Goal: Information Seeking & Learning: Learn about a topic

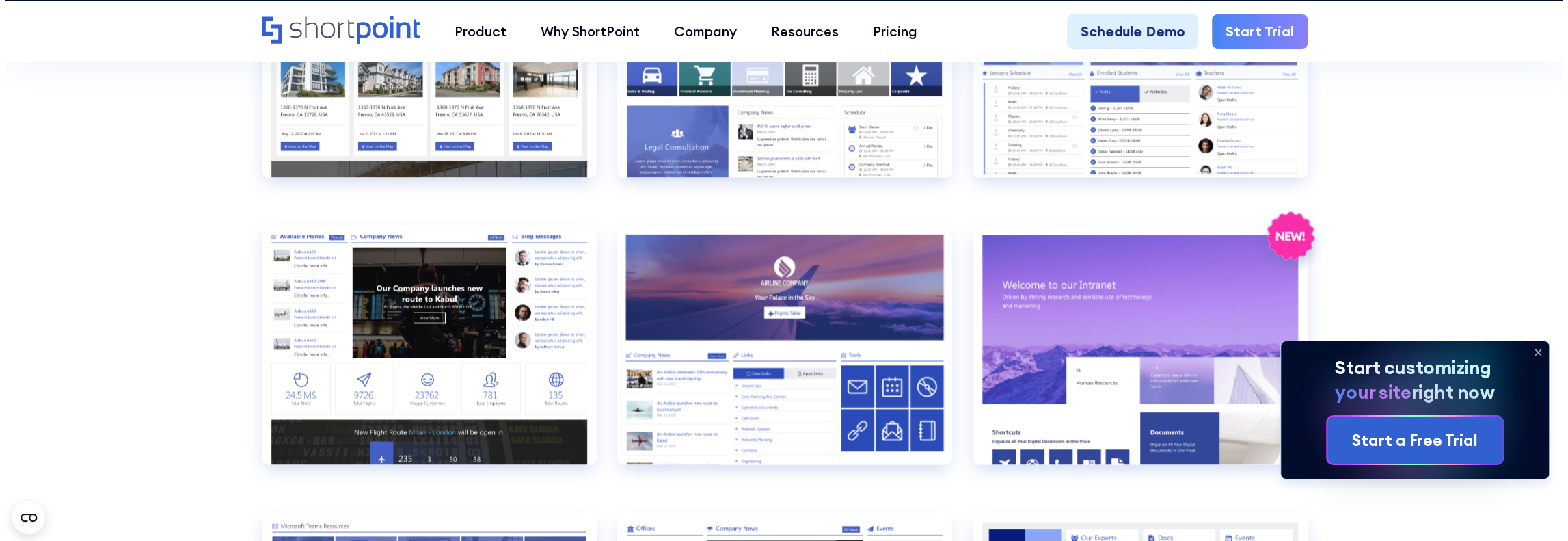
scroll to position [2051, 0]
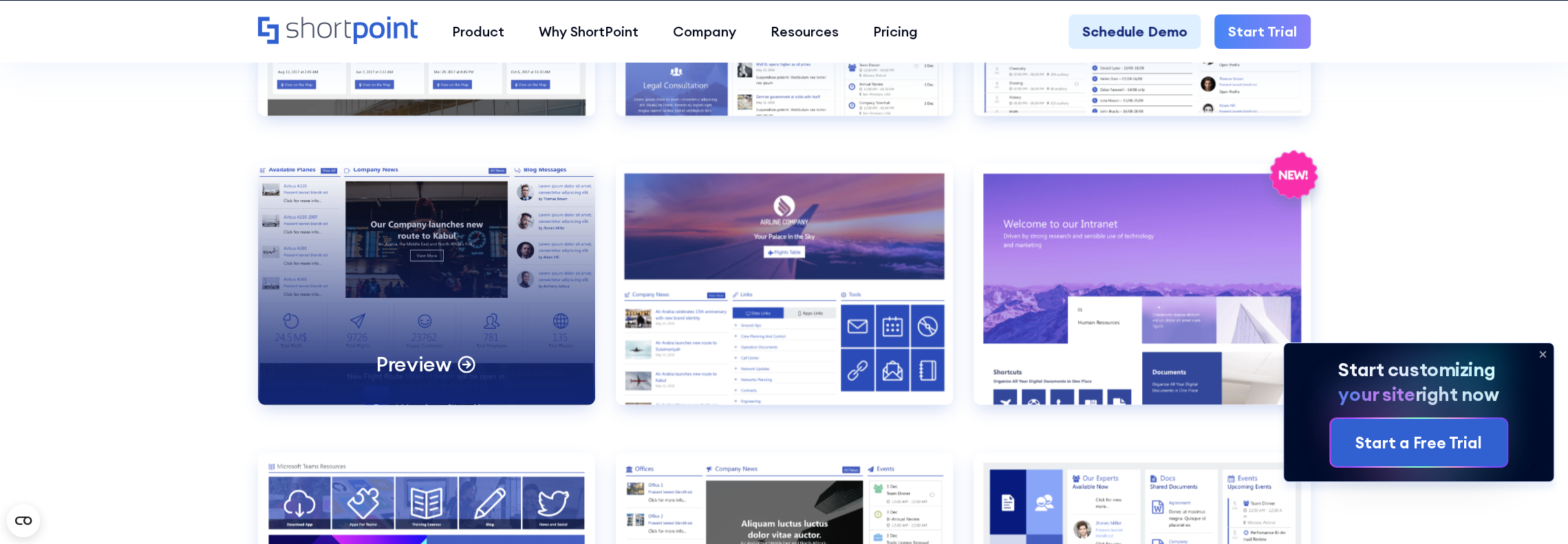
click at [421, 308] on div "Preview" at bounding box center [427, 283] width 337 height 241
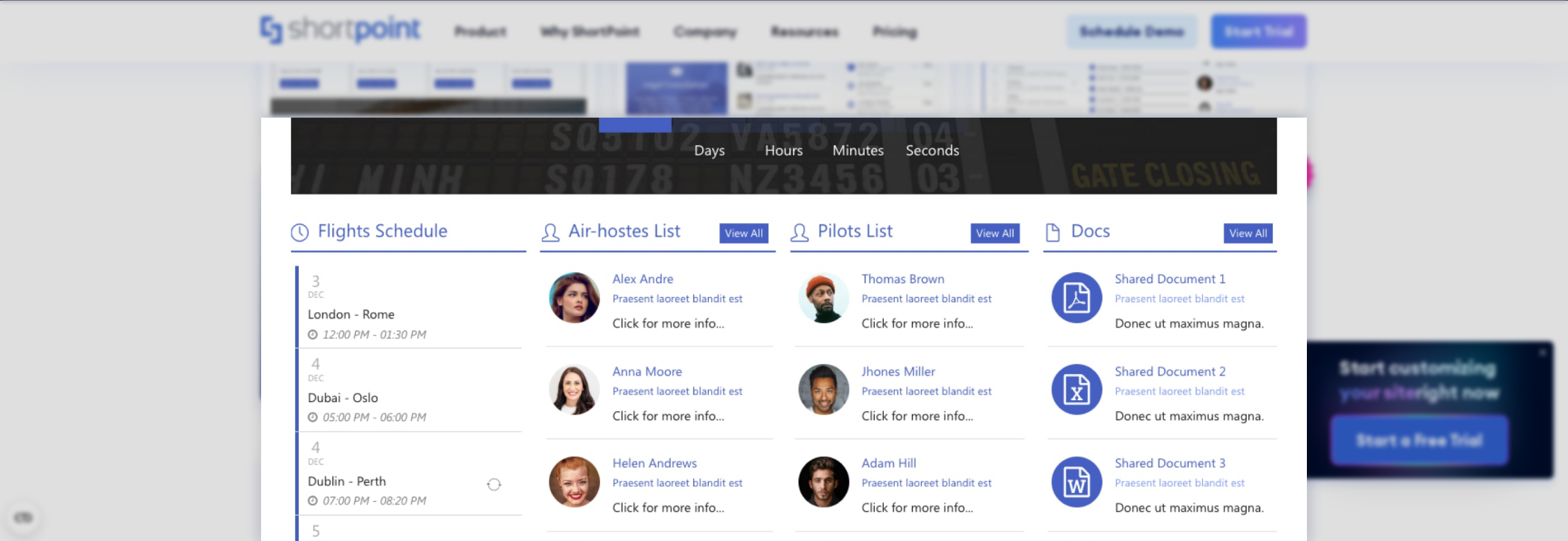
scroll to position [863, 0]
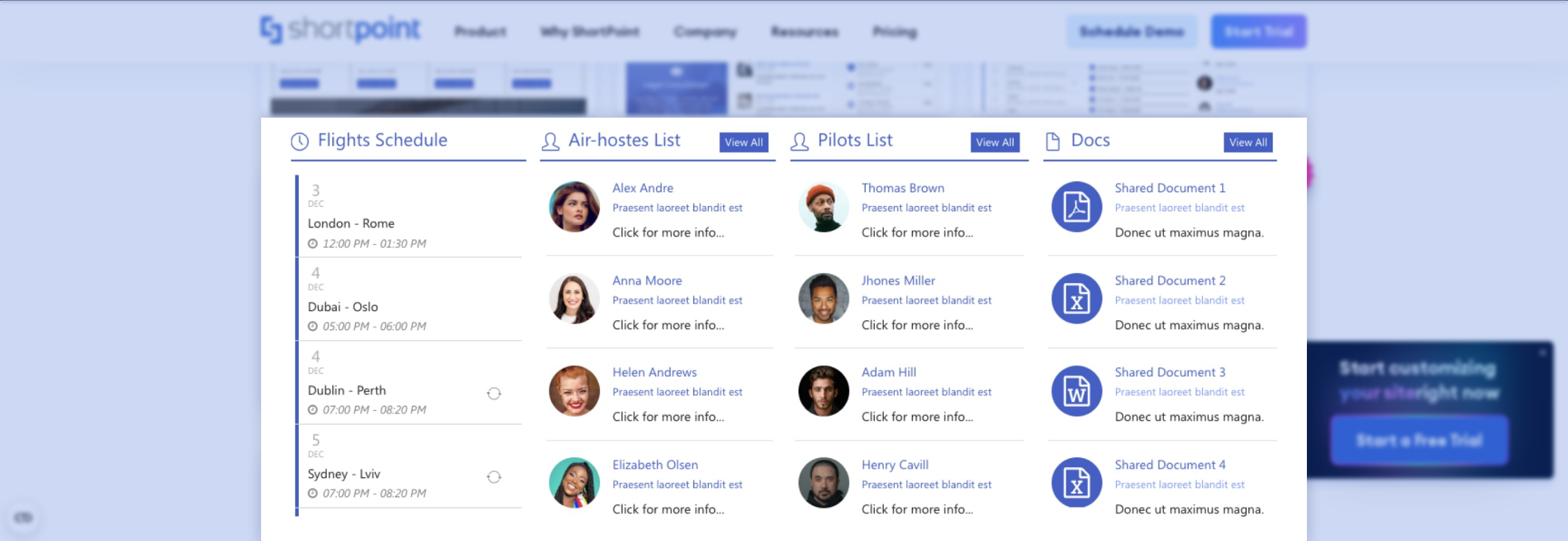
click at [1552, 175] on div at bounding box center [784, 270] width 1568 height 541
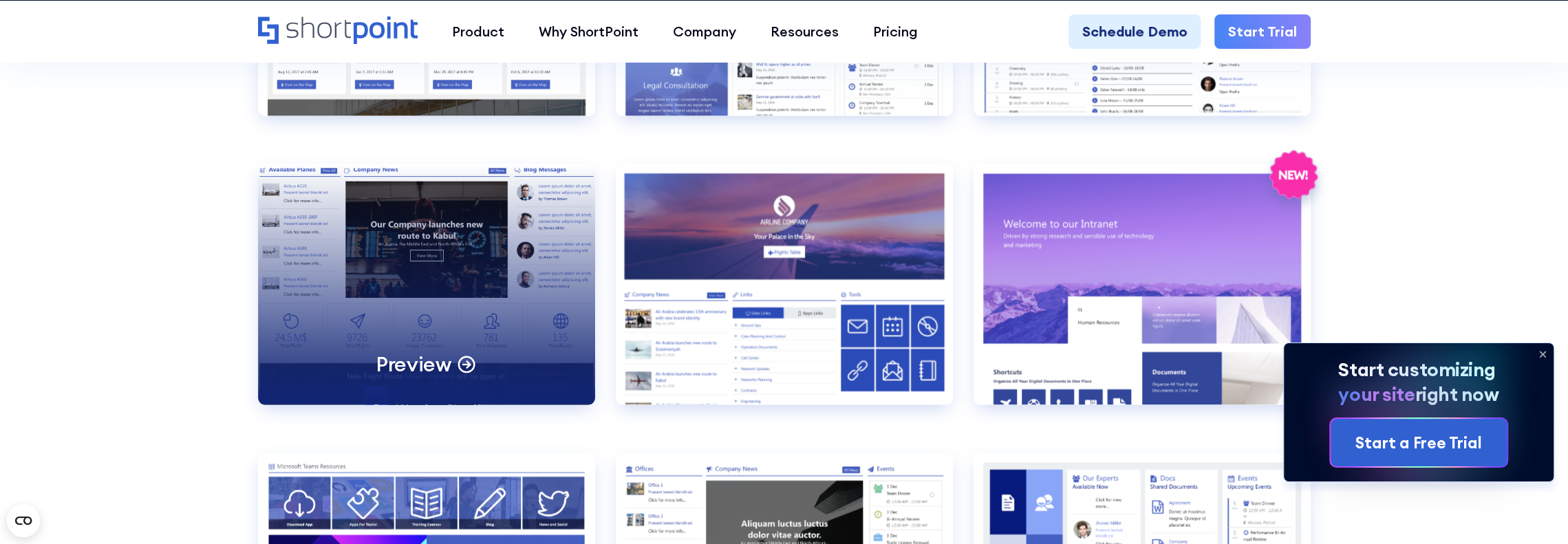
click at [450, 367] on p "Preview" at bounding box center [413, 363] width 76 height 27
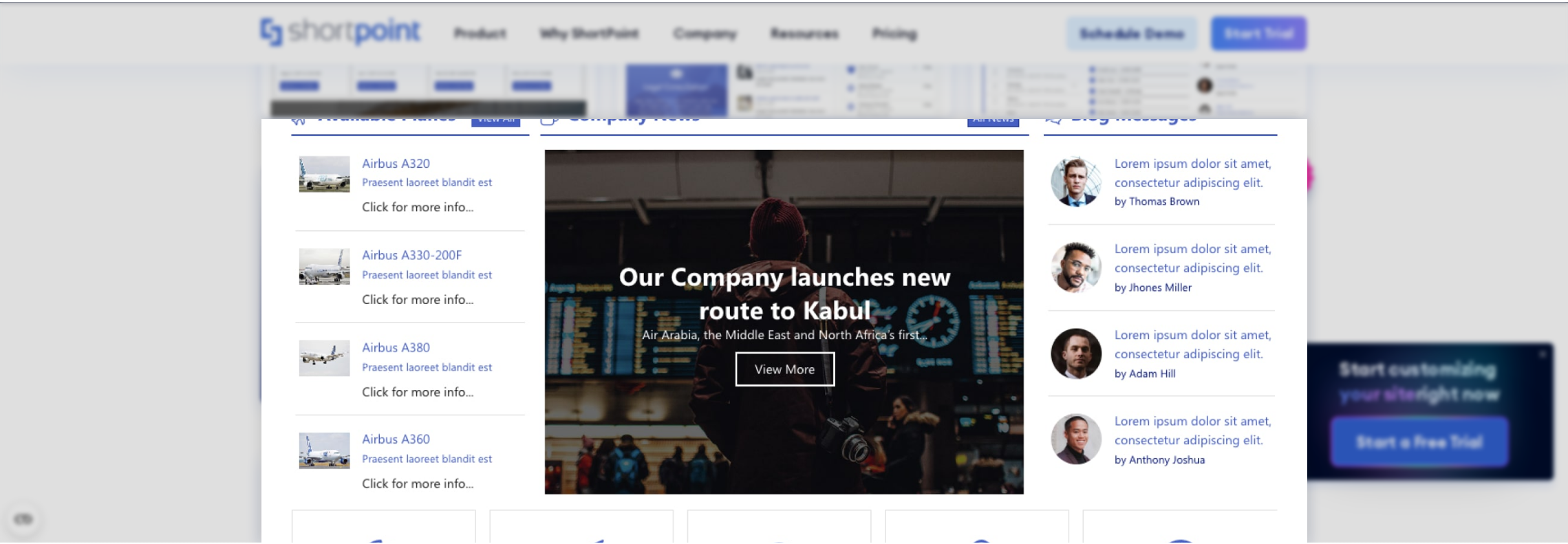
scroll to position [0, 0]
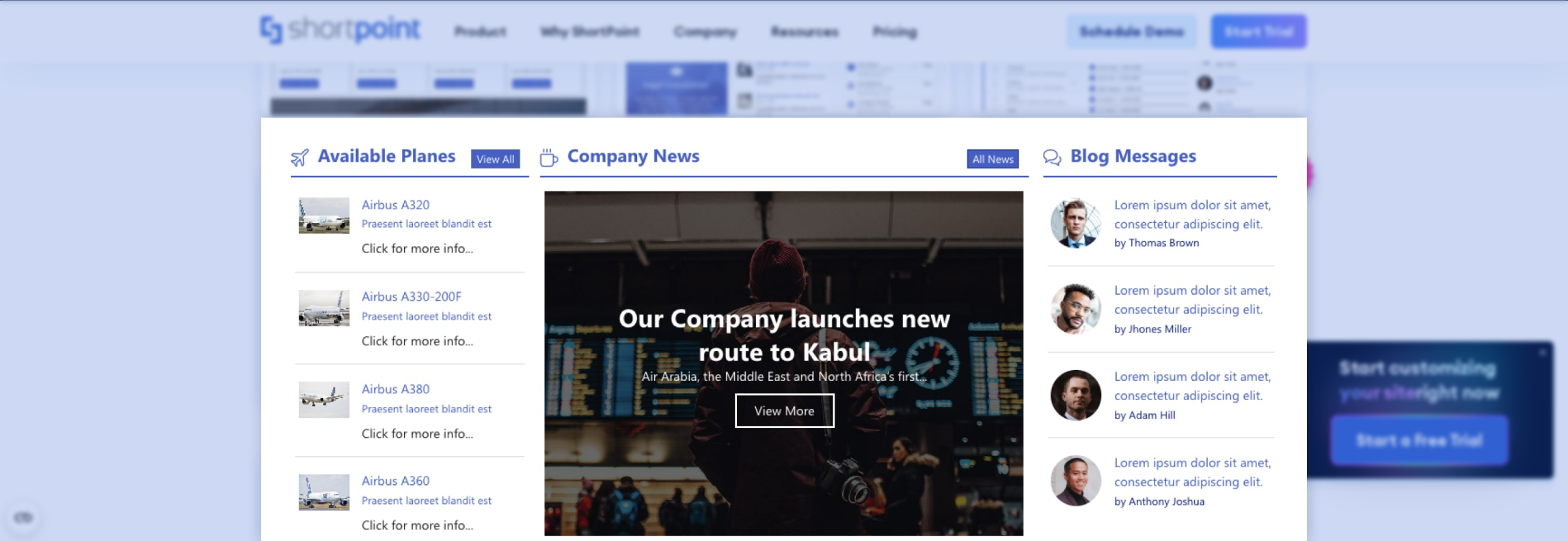
click at [1405, 83] on div at bounding box center [784, 270] width 1568 height 541
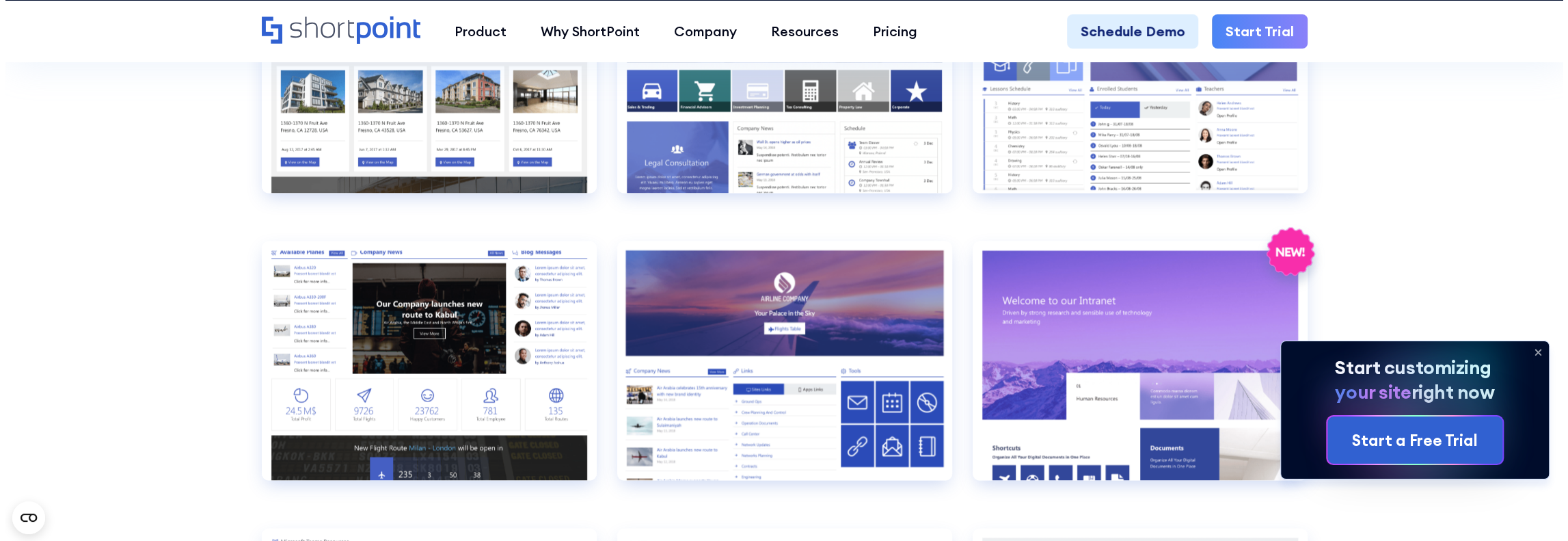
scroll to position [1982, 0]
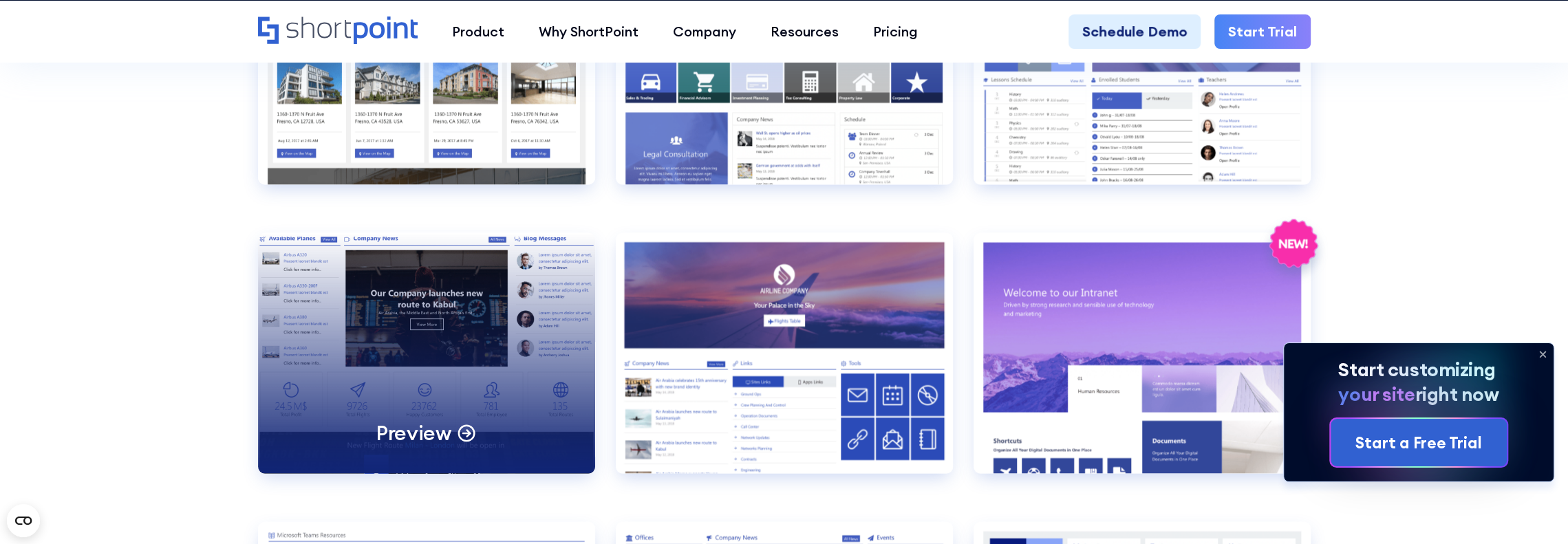
click at [403, 361] on div "Preview" at bounding box center [427, 352] width 337 height 241
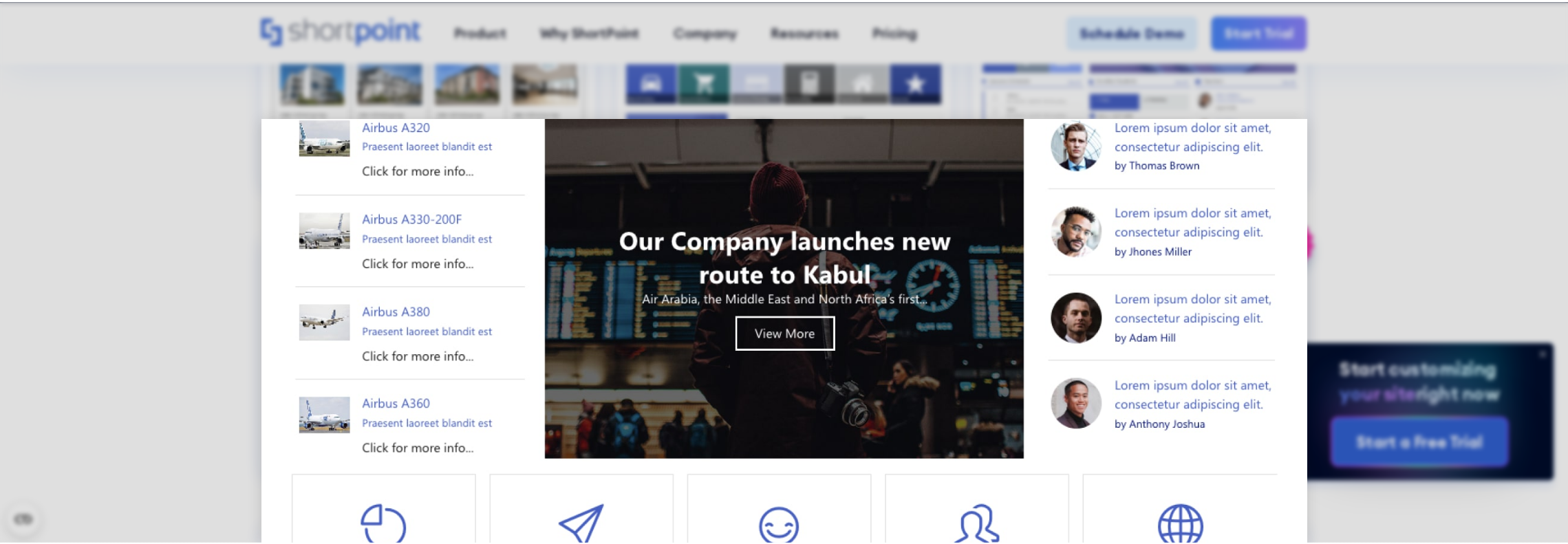
scroll to position [0, 0]
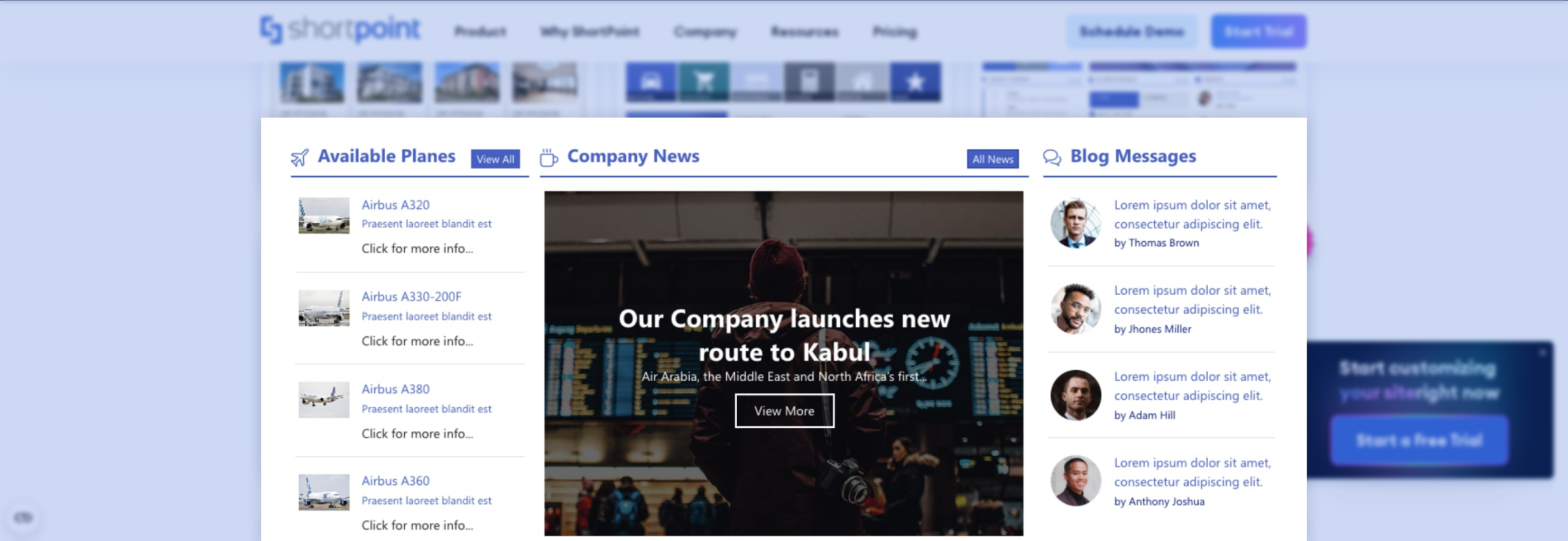
click at [149, 253] on div at bounding box center [784, 270] width 1568 height 541
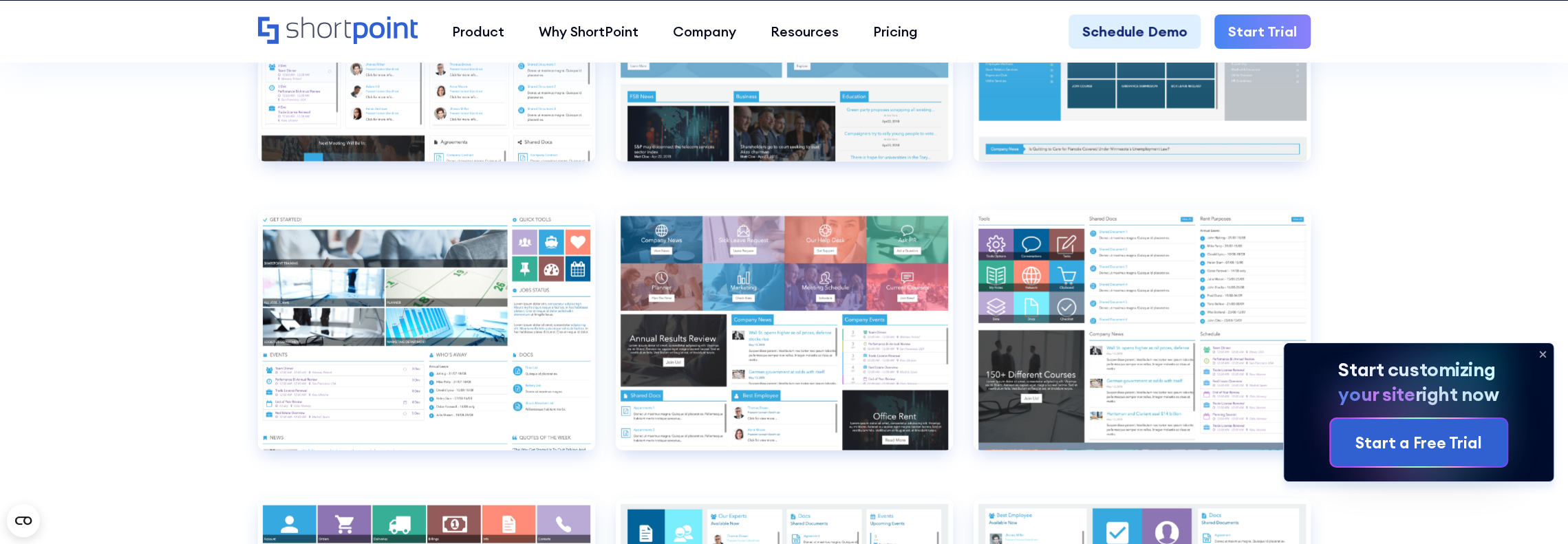
scroll to position [7905, 0]
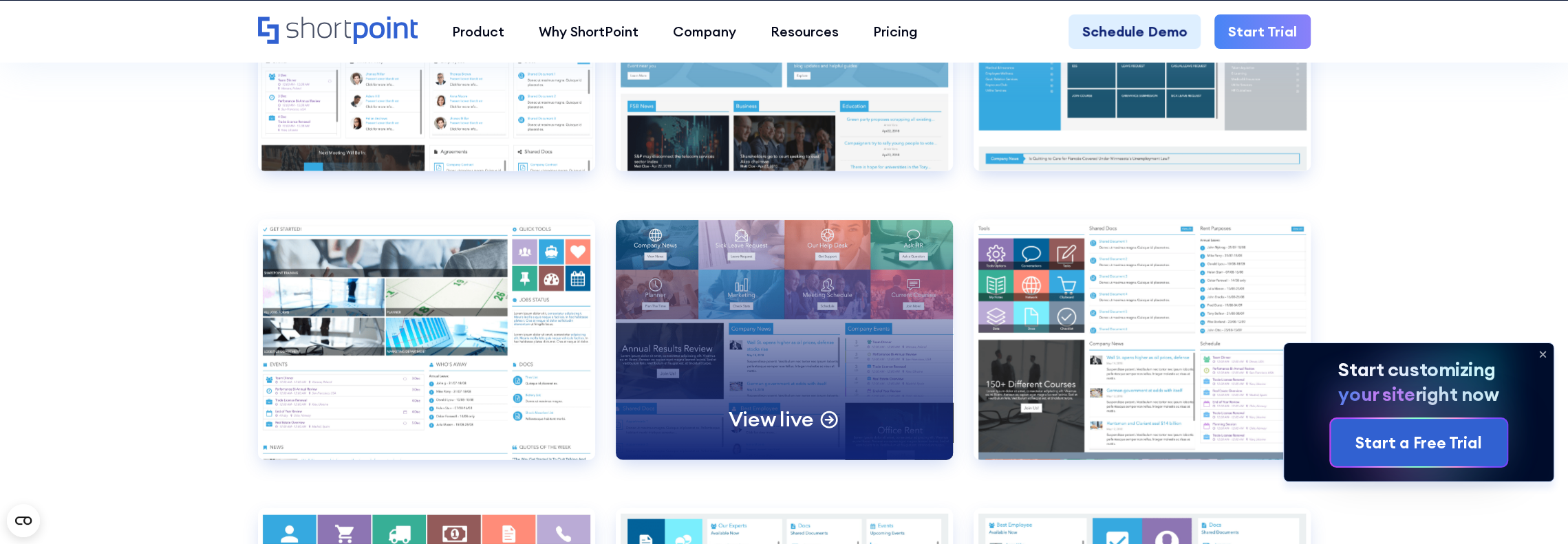
click at [750, 311] on div "View live" at bounding box center [784, 339] width 337 height 241
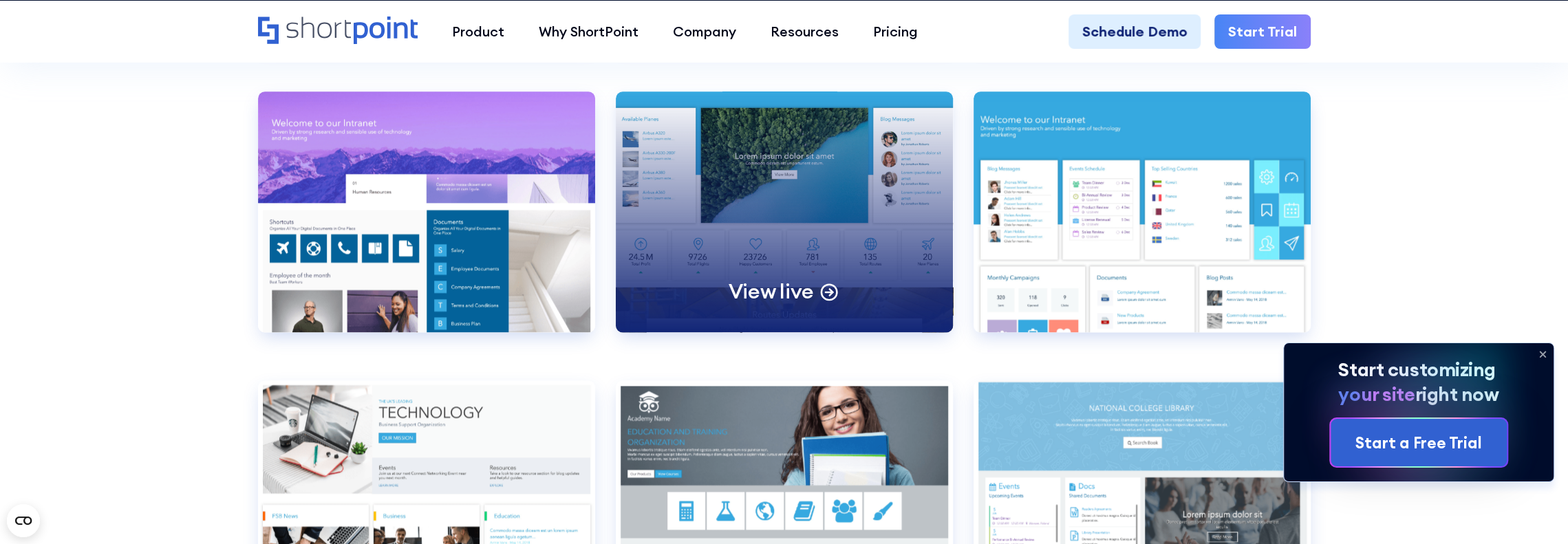
scroll to position [6255, 0]
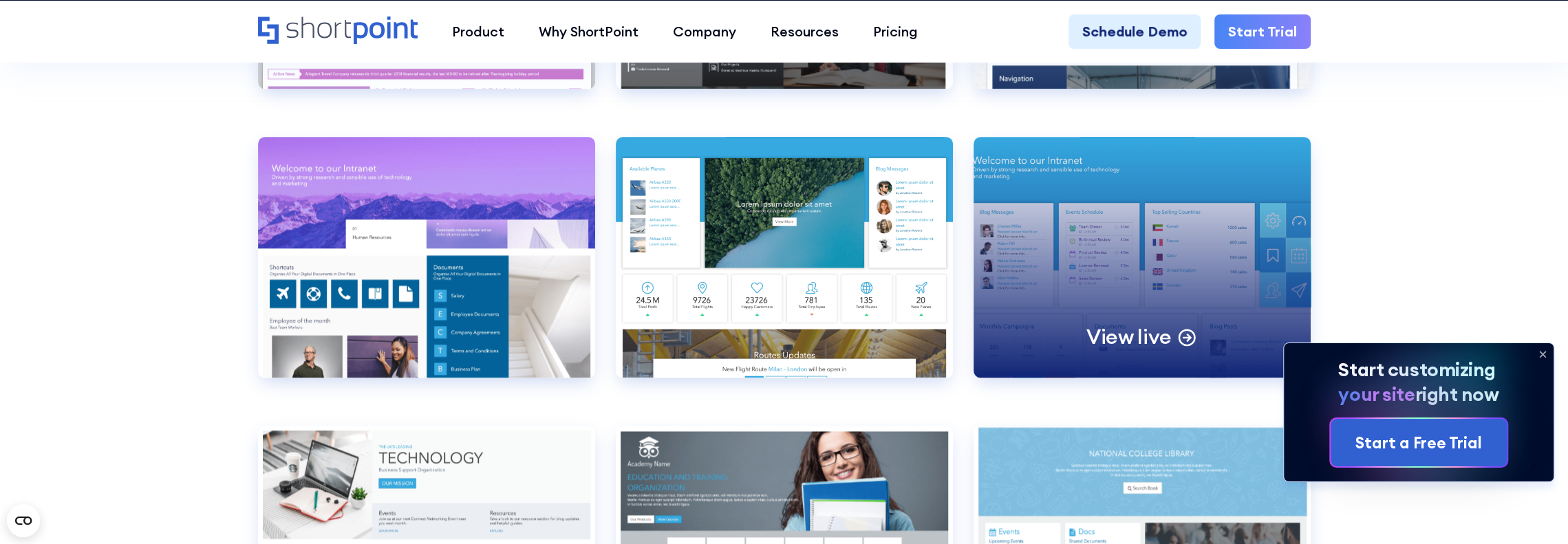
click at [1109, 232] on div "View live" at bounding box center [1142, 256] width 337 height 241
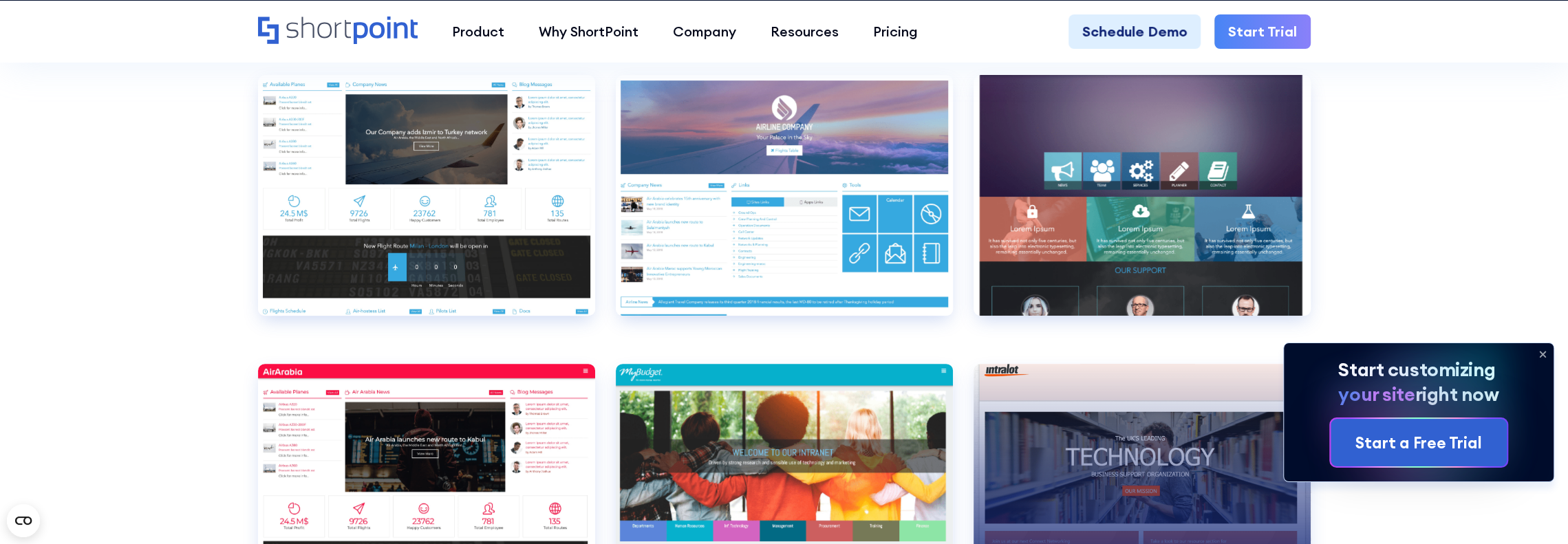
scroll to position [5121, 0]
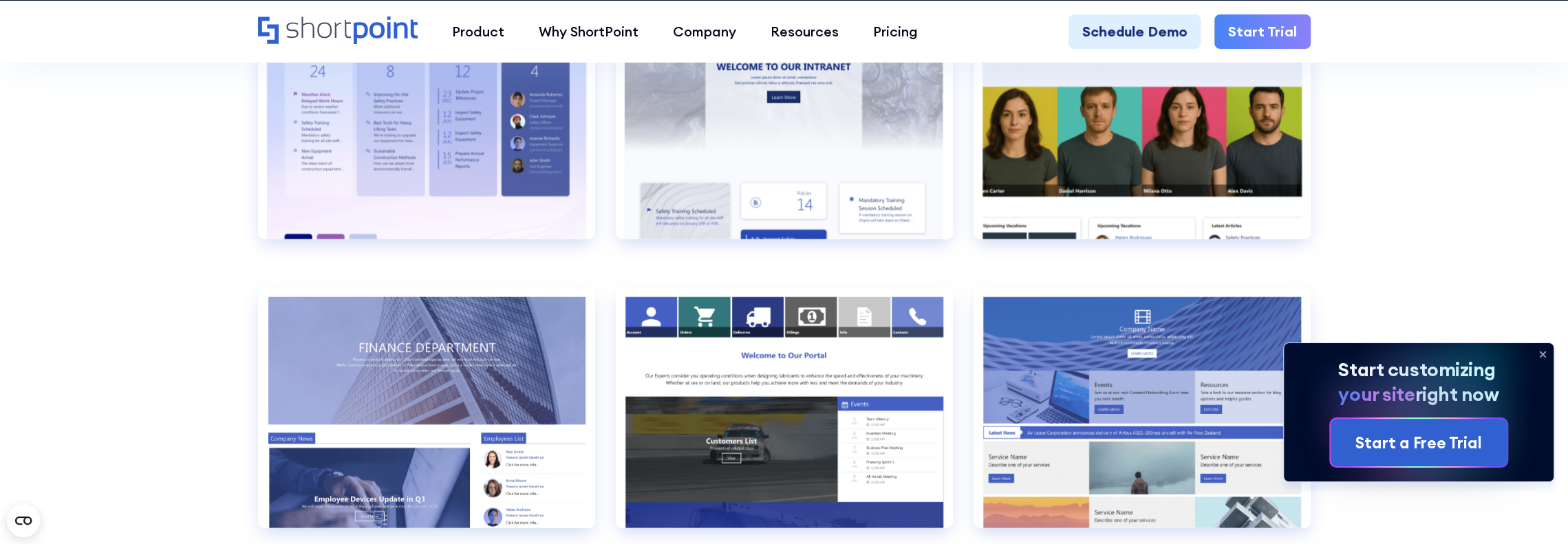
scroll to position [2990, 0]
